Goal: Information Seeking & Learning: Find specific fact

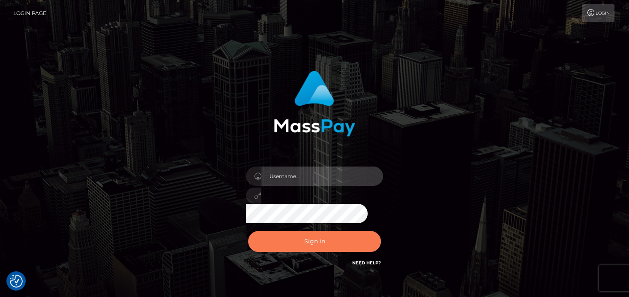
type input "denise"
click at [260, 249] on button "Sign in" at bounding box center [314, 241] width 133 height 21
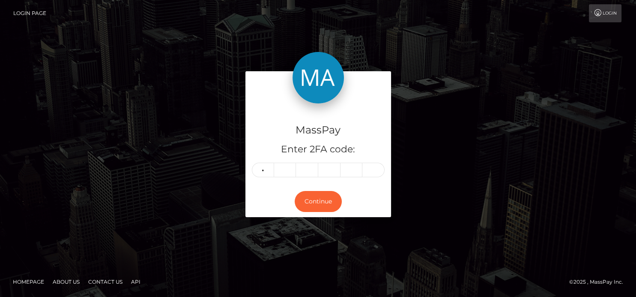
type input "4"
type input "6"
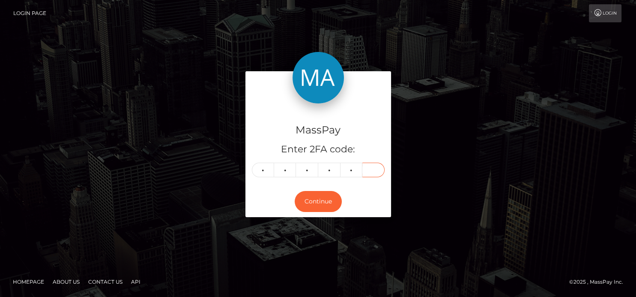
type input "7"
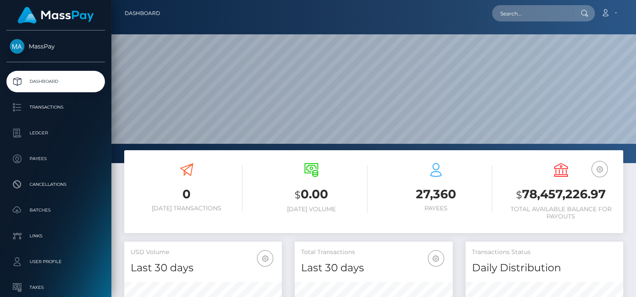
scroll to position [152, 158]
click at [529, 14] on input "text" at bounding box center [532, 13] width 81 height 16
click at [526, 15] on input "text" at bounding box center [532, 13] width 81 height 16
click at [509, 14] on input "text" at bounding box center [532, 13] width 81 height 16
paste input "[EMAIL_ADDRESS][DOMAIN_NAME]"
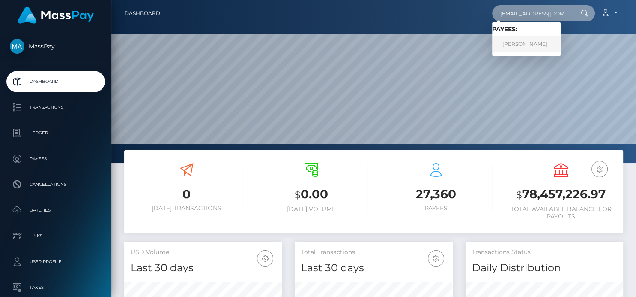
type input "[EMAIL_ADDRESS][DOMAIN_NAME]"
click at [516, 46] on link "HORATIO BANCROFT WILLIAMS" at bounding box center [526, 44] width 69 height 16
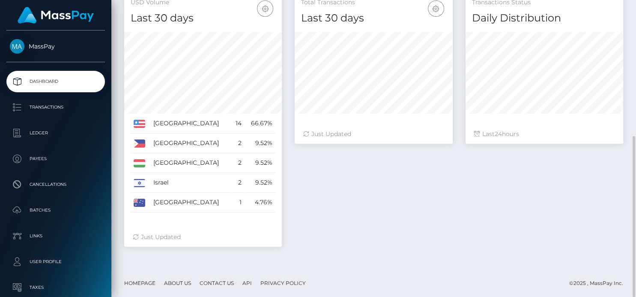
scroll to position [249, 0]
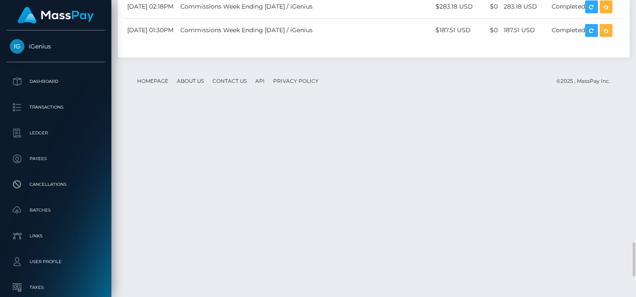
scroll to position [103, 158]
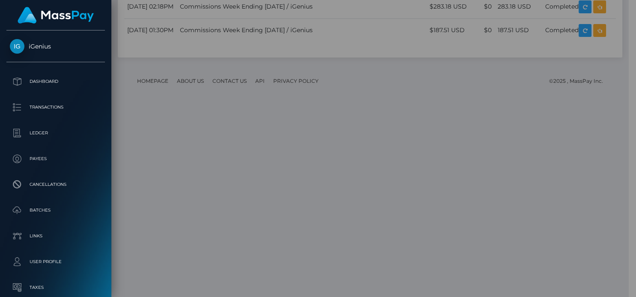
scroll to position [428405, 428352]
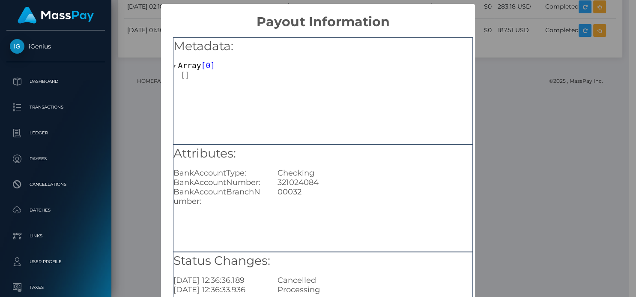
click at [334, 92] on div "Metadata: Array [ 0 ]" at bounding box center [323, 90] width 300 height 107
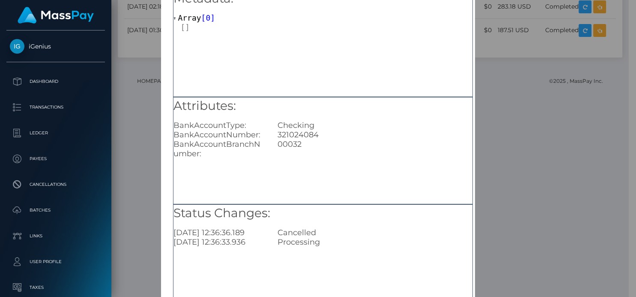
scroll to position [0, 0]
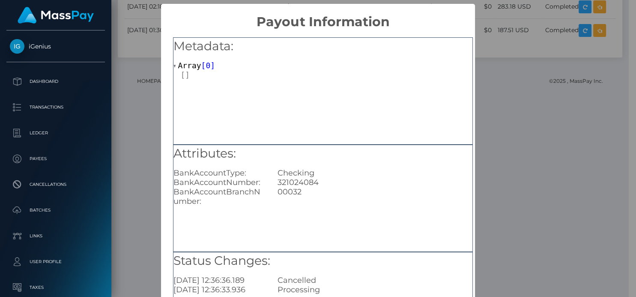
click at [545, 41] on div "× Payout Information Metadata: Array [ 0 ] Attributes: BankAccountType: Checkin…" at bounding box center [318, 148] width 636 height 297
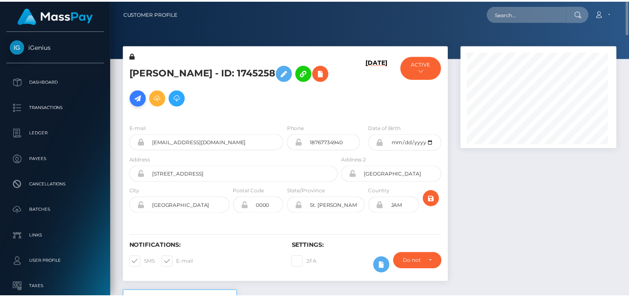
scroll to position [103, 155]
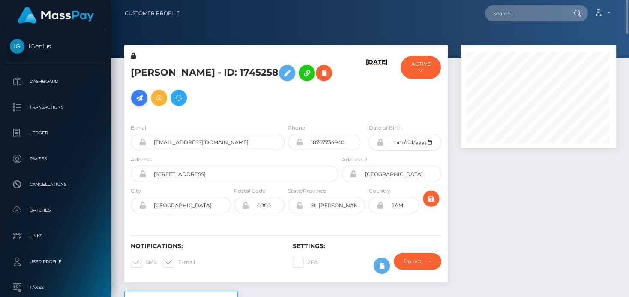
click at [144, 93] on icon at bounding box center [139, 98] width 10 height 11
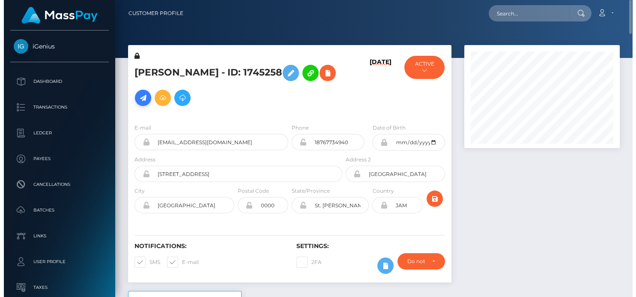
scroll to position [103, 158]
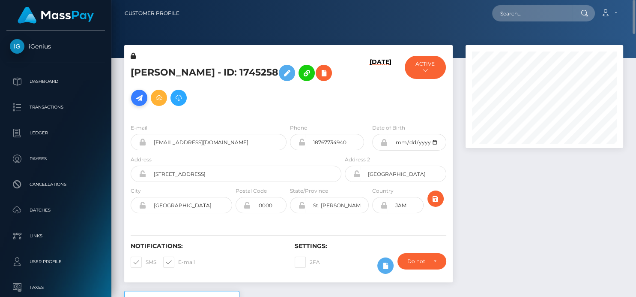
click at [144, 93] on icon at bounding box center [139, 98] width 10 height 11
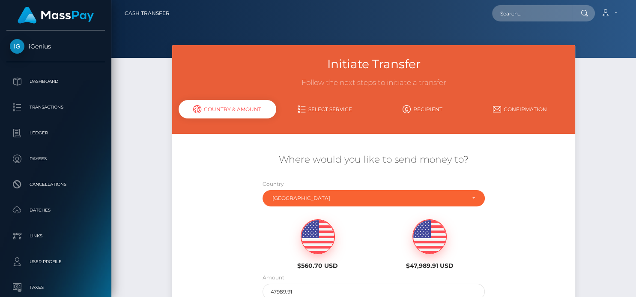
scroll to position [48, 0]
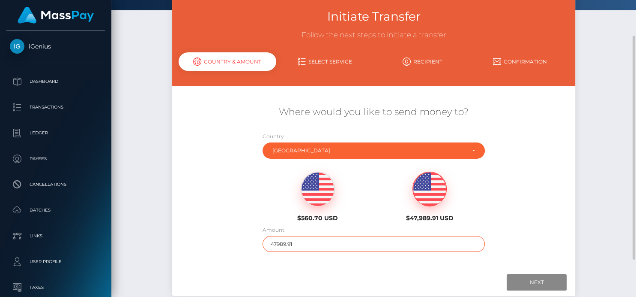
drag, startPoint x: 305, startPoint y: 243, endPoint x: 196, endPoint y: 250, distance: 108.6
click at [196, 250] on div "Where would you like to send money to? Country Abkhazia [GEOGRAPHIC_DATA] [GEOG…" at bounding box center [373, 178] width 403 height 155
type input "500"
click at [538, 282] on input "Next" at bounding box center [537, 282] width 60 height 16
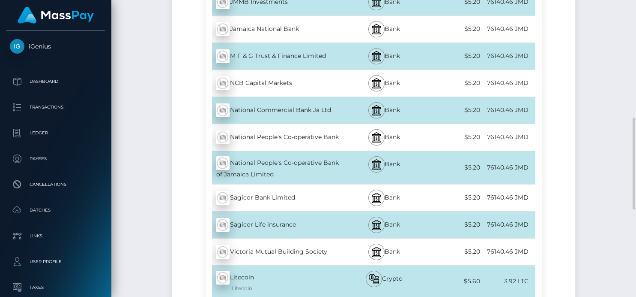
scroll to position [477, 0]
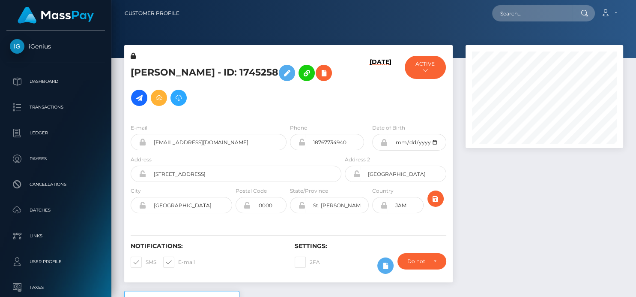
scroll to position [103, 158]
click at [499, 15] on input "text" at bounding box center [532, 13] width 81 height 16
paste input ""Hope this helps. Best regards, Denise Manalansan Customer Service Specialist -…"
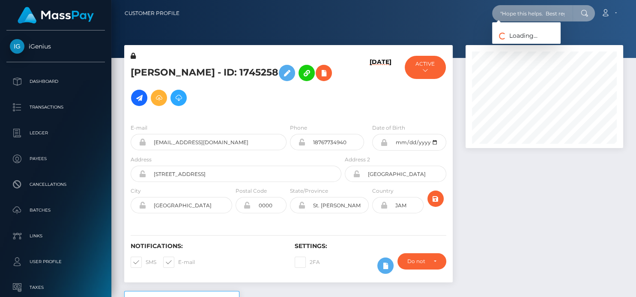
scroll to position [0, 172]
drag, startPoint x: 503, startPoint y: 9, endPoint x: 635, endPoint y: 8, distance: 132.0
click at [635, 8] on nav "Customer Profile "Hope this helps. Best regards, Denise Manalansan Customer Ser…" at bounding box center [373, 13] width 525 height 27
type input """
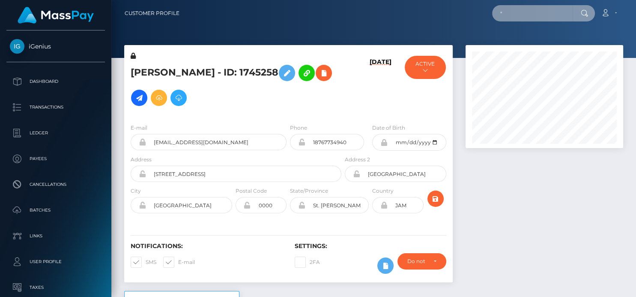
scroll to position [0, 0]
click at [502, 17] on input "text" at bounding box center [532, 13] width 81 height 16
paste input "621f5a9f2721d376290bf9bf"
type input "621f5a9f2721d376290bf9bf"
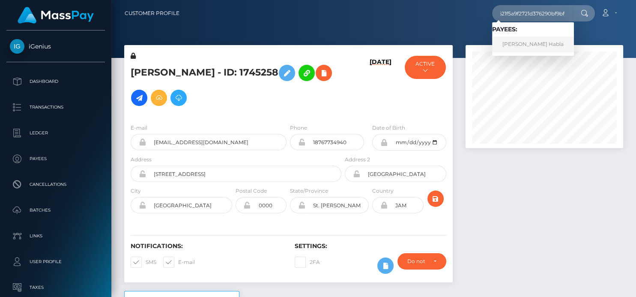
scroll to position [0, 0]
click at [516, 46] on link "Mary Reighn Habla" at bounding box center [533, 44] width 82 height 16
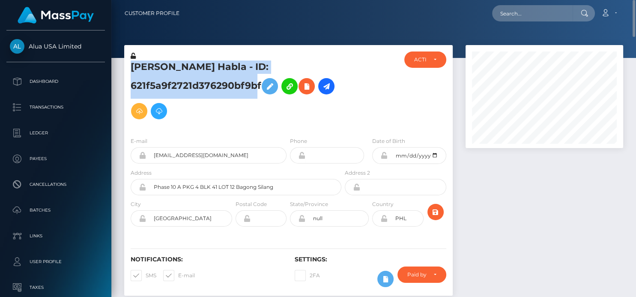
drag, startPoint x: 132, startPoint y: 67, endPoint x: 260, endPoint y: 83, distance: 129.0
click at [261, 83] on h5 "Mary Reighn Habla - ID: 621f5a9f2721d376290bf9bf" at bounding box center [234, 91] width 206 height 63
copy h5 "Mary Reighn Habla - ID: 621f5a9f2721d376290bf9bf"
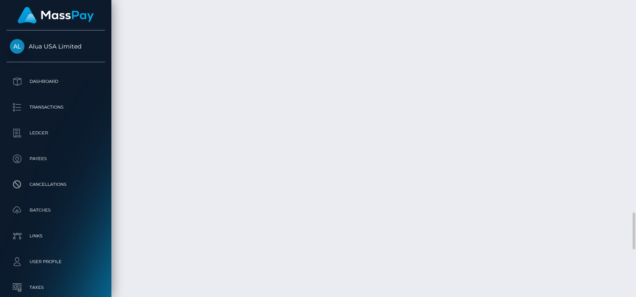
scroll to position [1362, 0]
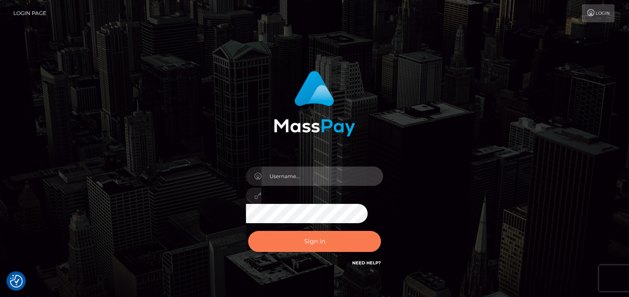
type input "denise"
click at [284, 245] on button "Sign in" at bounding box center [314, 241] width 133 height 21
type input "denise"
click at [284, 238] on button "Sign in" at bounding box center [314, 241] width 133 height 21
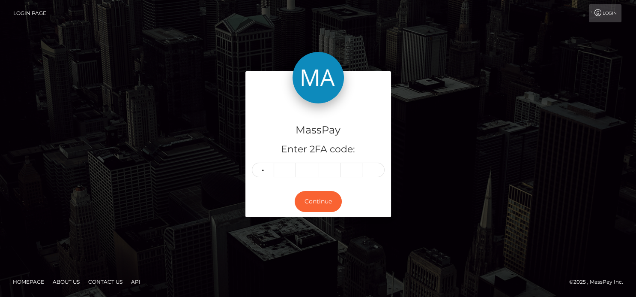
type input "2"
type input "8"
type input "1"
type input "4"
type input "7"
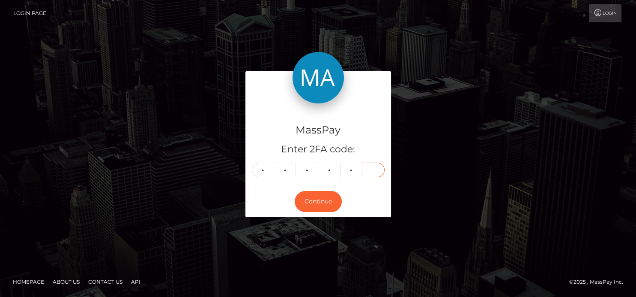
type input "3"
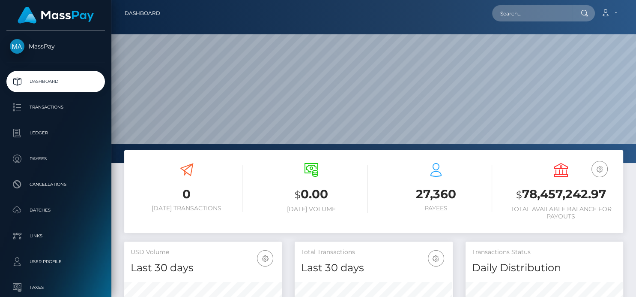
scroll to position [152, 158]
click at [506, 22] on nav "Dashboard Loading... Loading... Account Edit Profile" at bounding box center [373, 13] width 525 height 27
click at [506, 13] on input "text" at bounding box center [532, 13] width 81 height 16
paste input "[EMAIL_ADDRESS][DOMAIN_NAME]"
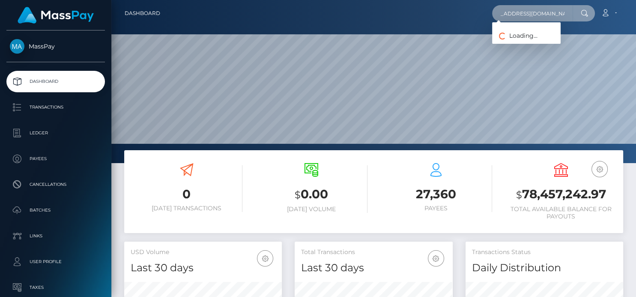
type input "[EMAIL_ADDRESS][DOMAIN_NAME]"
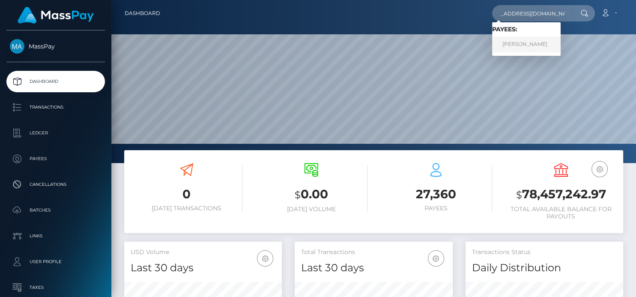
scroll to position [0, 0]
click at [522, 43] on link "Frederic Guigon" at bounding box center [526, 44] width 69 height 16
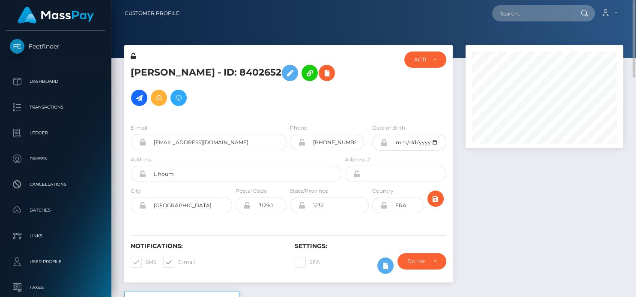
scroll to position [48, 0]
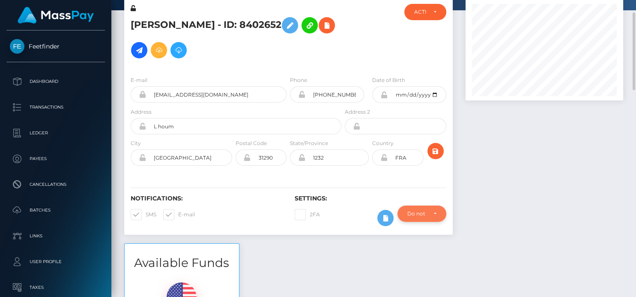
click at [442, 214] on div "Do not require" at bounding box center [422, 213] width 49 height 16
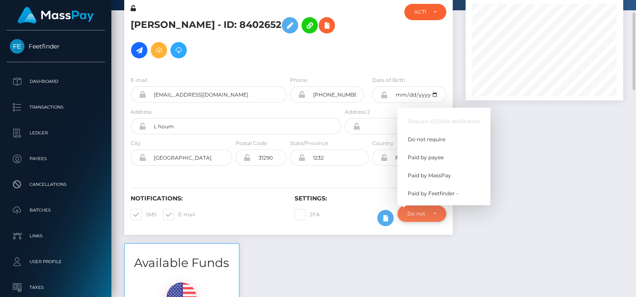
scroll to position [103, 158]
click at [591, 221] on div at bounding box center [544, 120] width 171 height 246
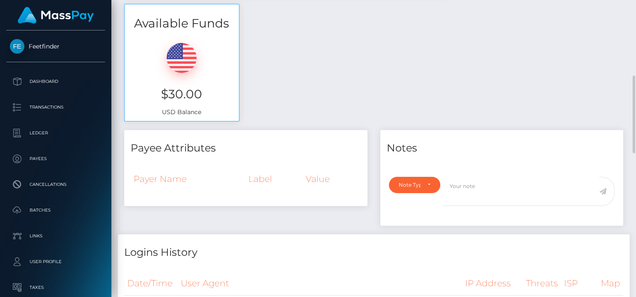
scroll to position [0, 0]
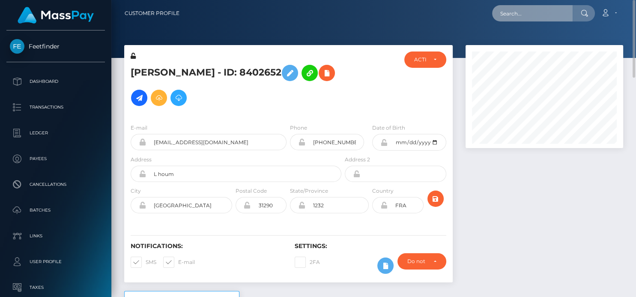
click at [511, 13] on input "text" at bounding box center [532, 13] width 81 height 16
paste input "[EMAIL_ADDRESS][DOMAIN_NAME]"
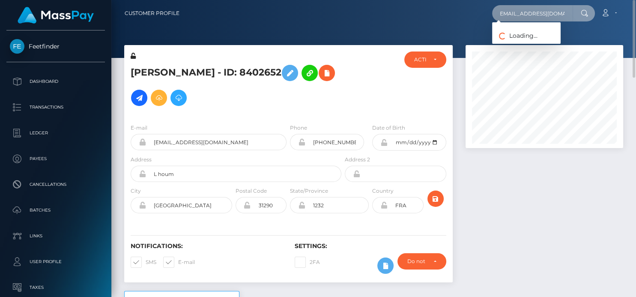
type input "[EMAIL_ADDRESS][DOMAIN_NAME]"
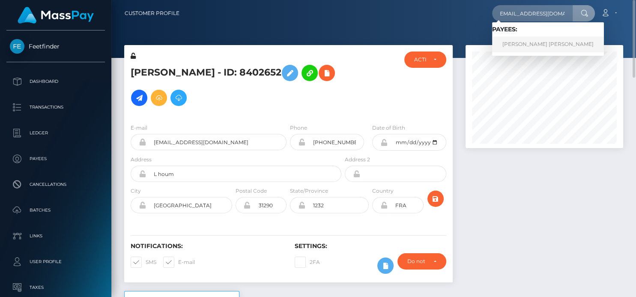
scroll to position [0, 0]
click at [516, 41] on link "[PERSON_NAME] [PERSON_NAME]" at bounding box center [548, 44] width 112 height 16
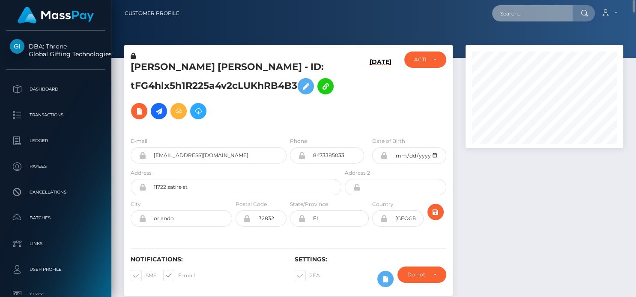
click at [509, 16] on input "text" at bounding box center [532, 13] width 81 height 16
paste input "Aleksandr Pesterev"
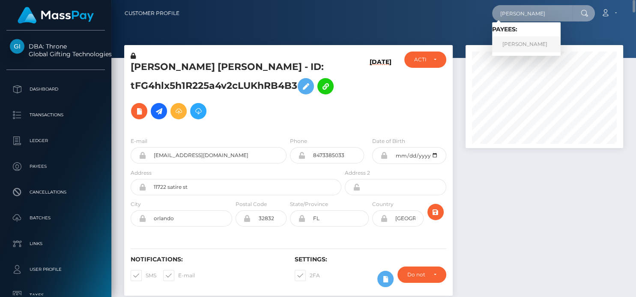
type input "Aleksandr Pesterev"
click at [529, 37] on link "Aleksandr Pesterev" at bounding box center [526, 44] width 69 height 16
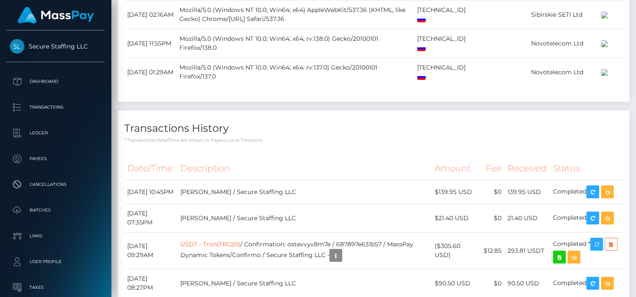
scroll to position [1287, 0]
